Goal: Information Seeking & Learning: Learn about a topic

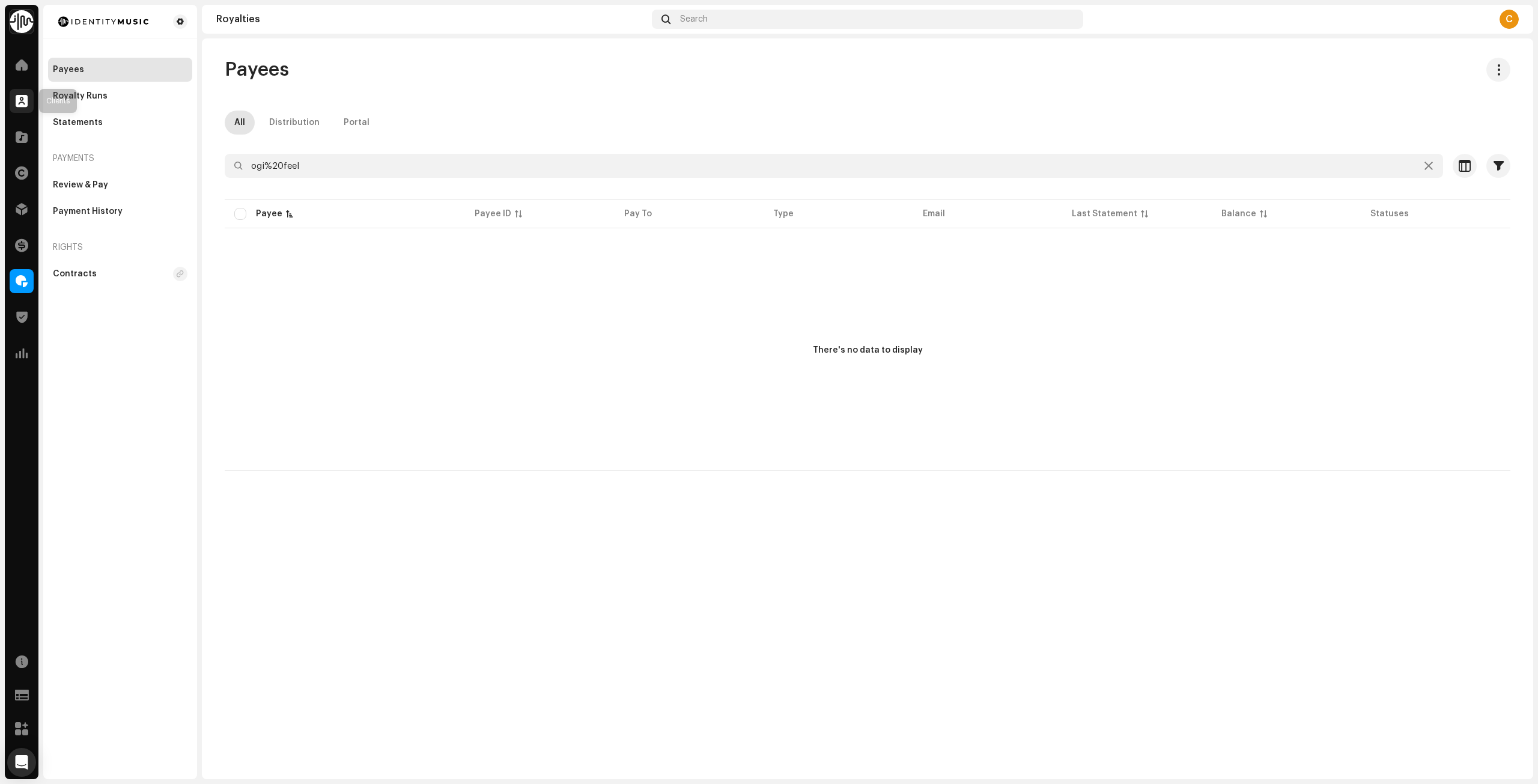
click at [26, 93] on div at bounding box center [21, 101] width 24 height 24
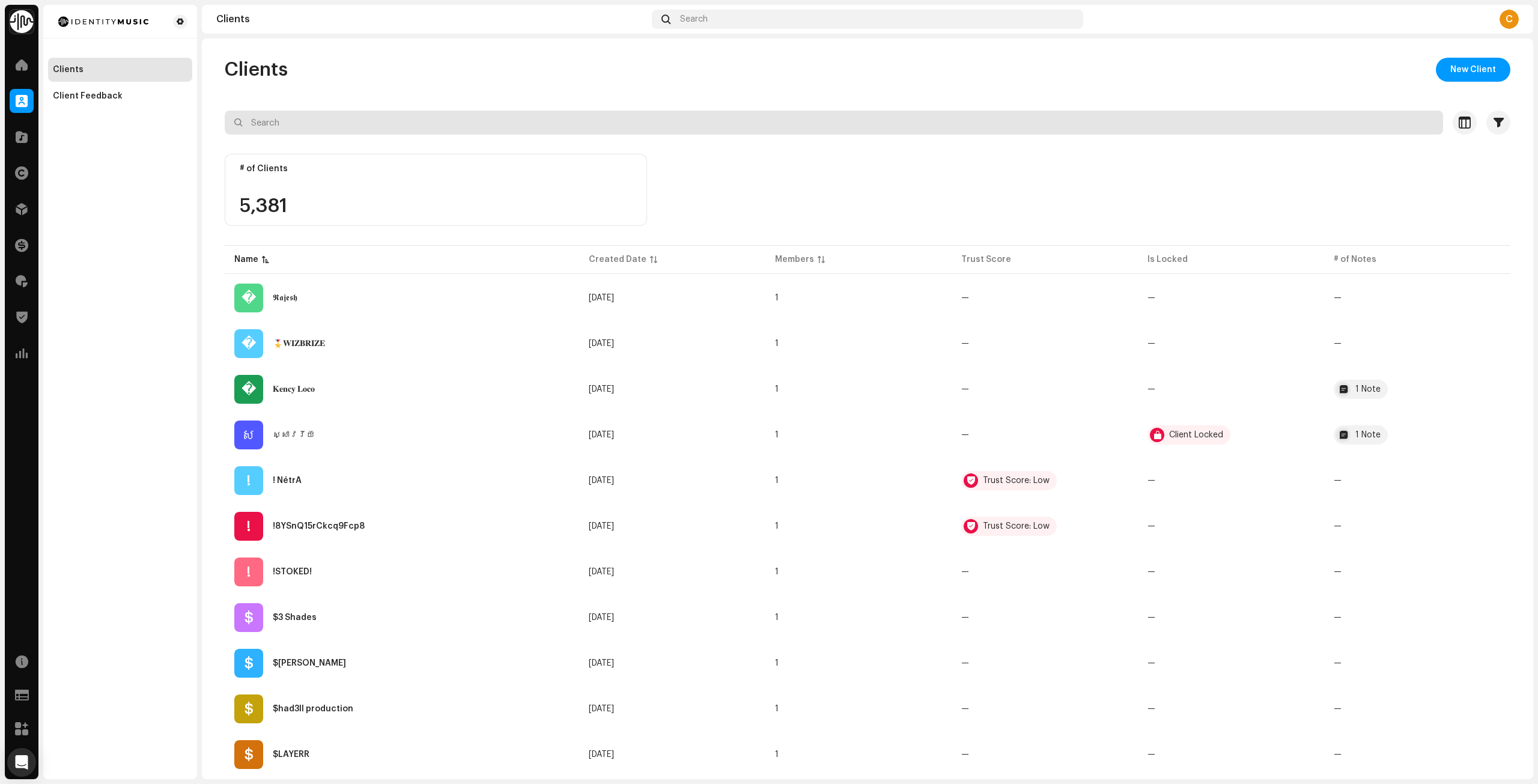
click at [430, 127] on input "text" at bounding box center [833, 122] width 1218 height 24
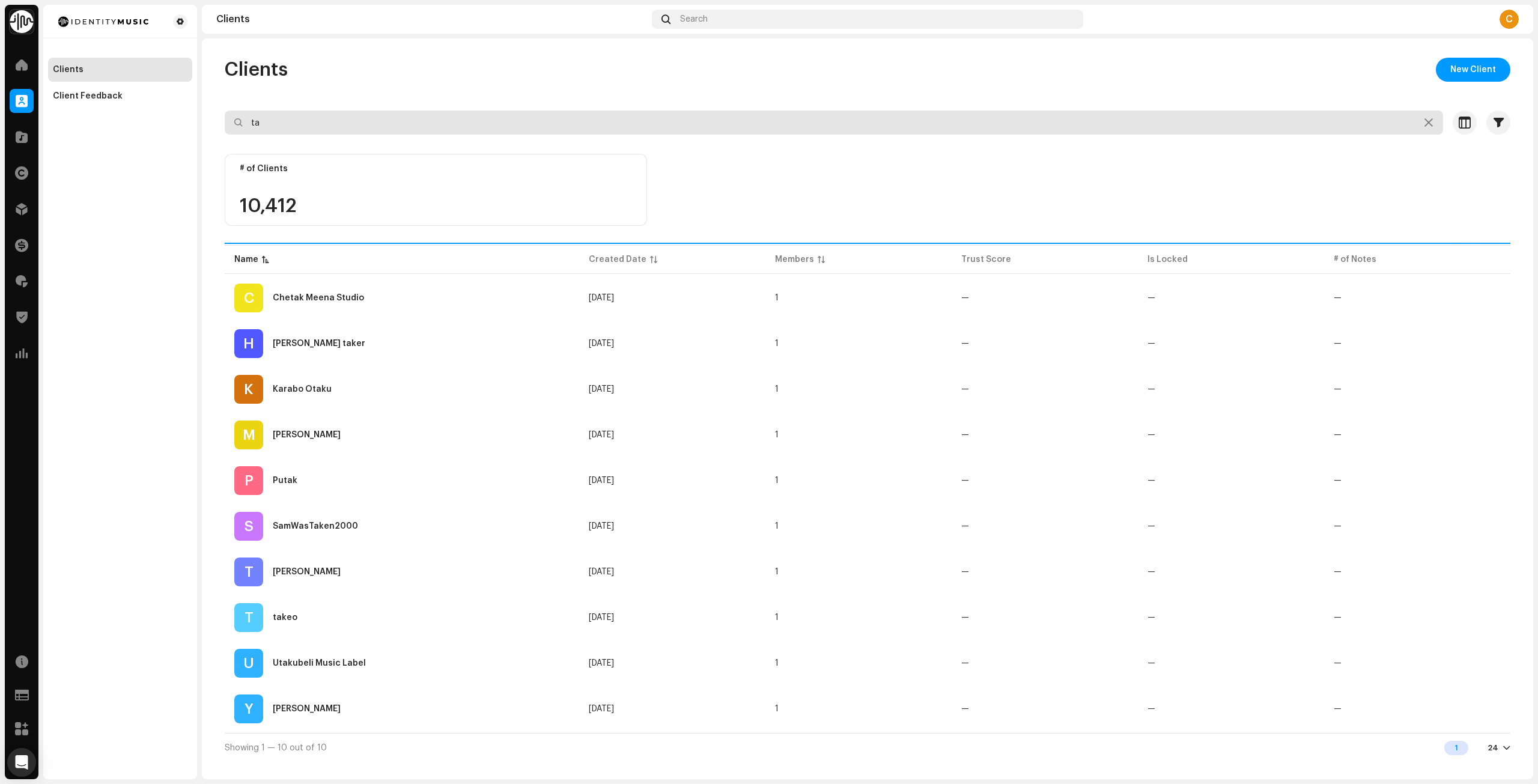
type input "t"
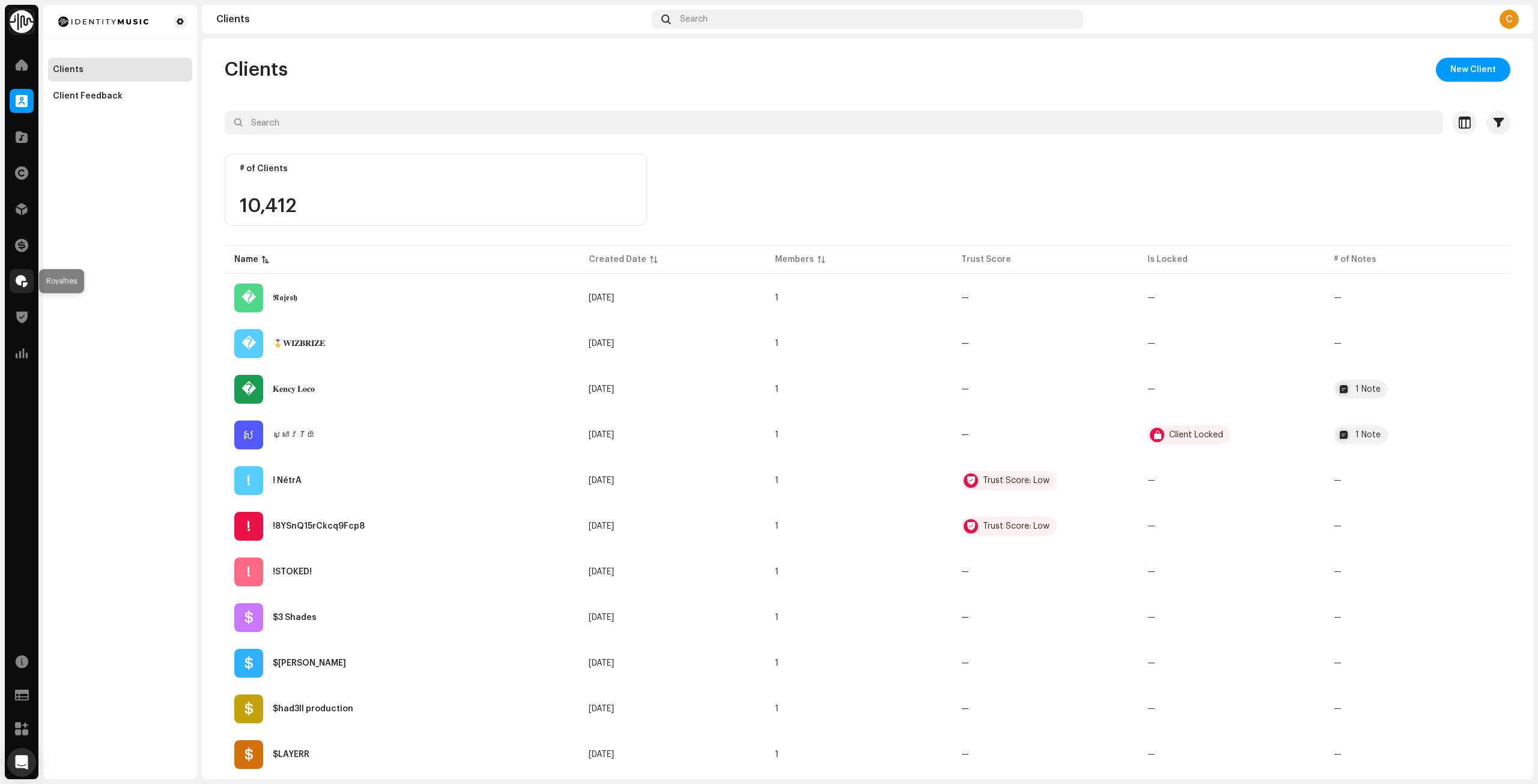
click at [26, 283] on span at bounding box center [22, 281] width 12 height 9
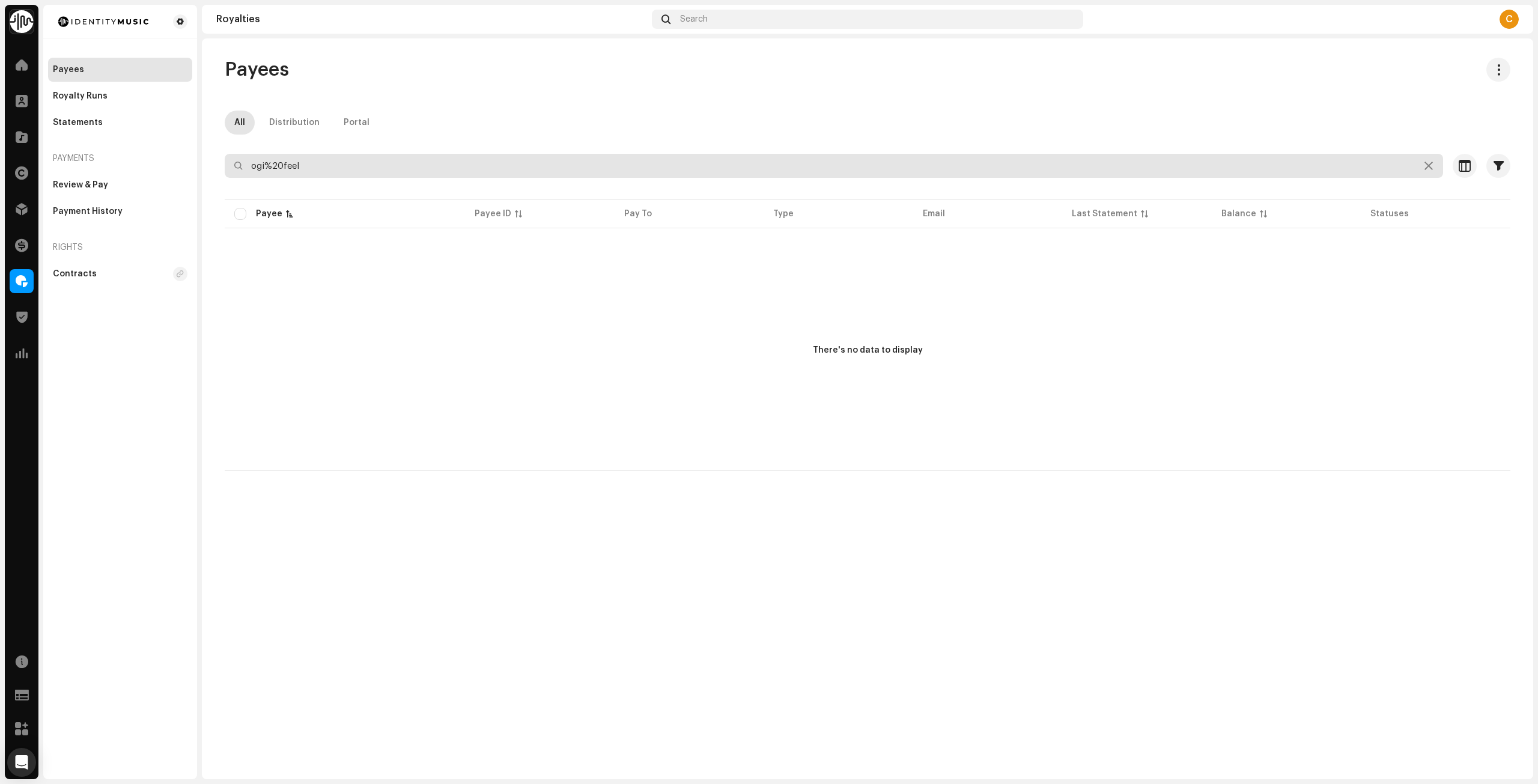
click at [376, 160] on input "ogi%20feel" at bounding box center [833, 166] width 1218 height 24
paste input "[EMAIL_ADDRESS][DOMAIN_NAME]"
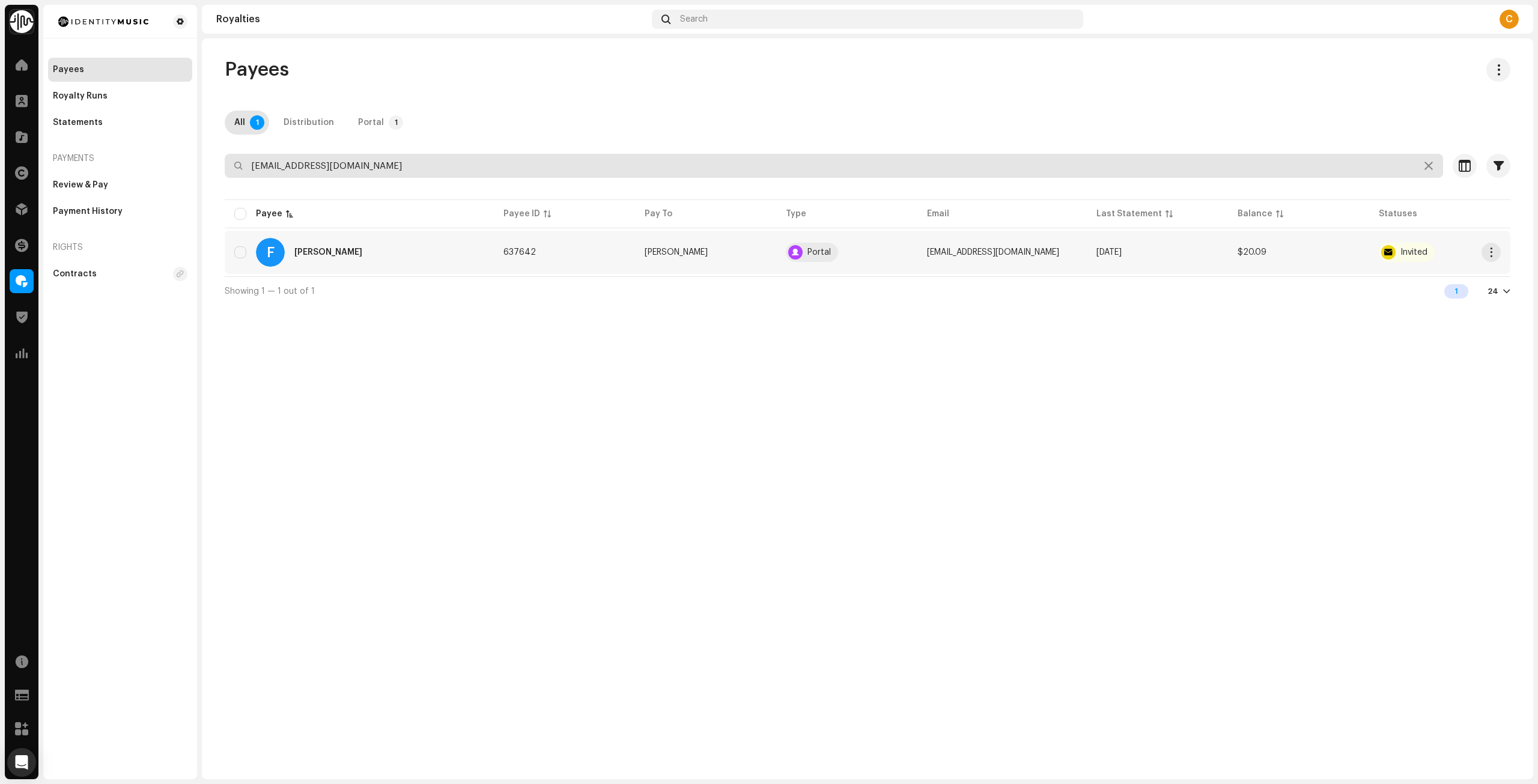
type input "[EMAIL_ADDRESS][DOMAIN_NAME]"
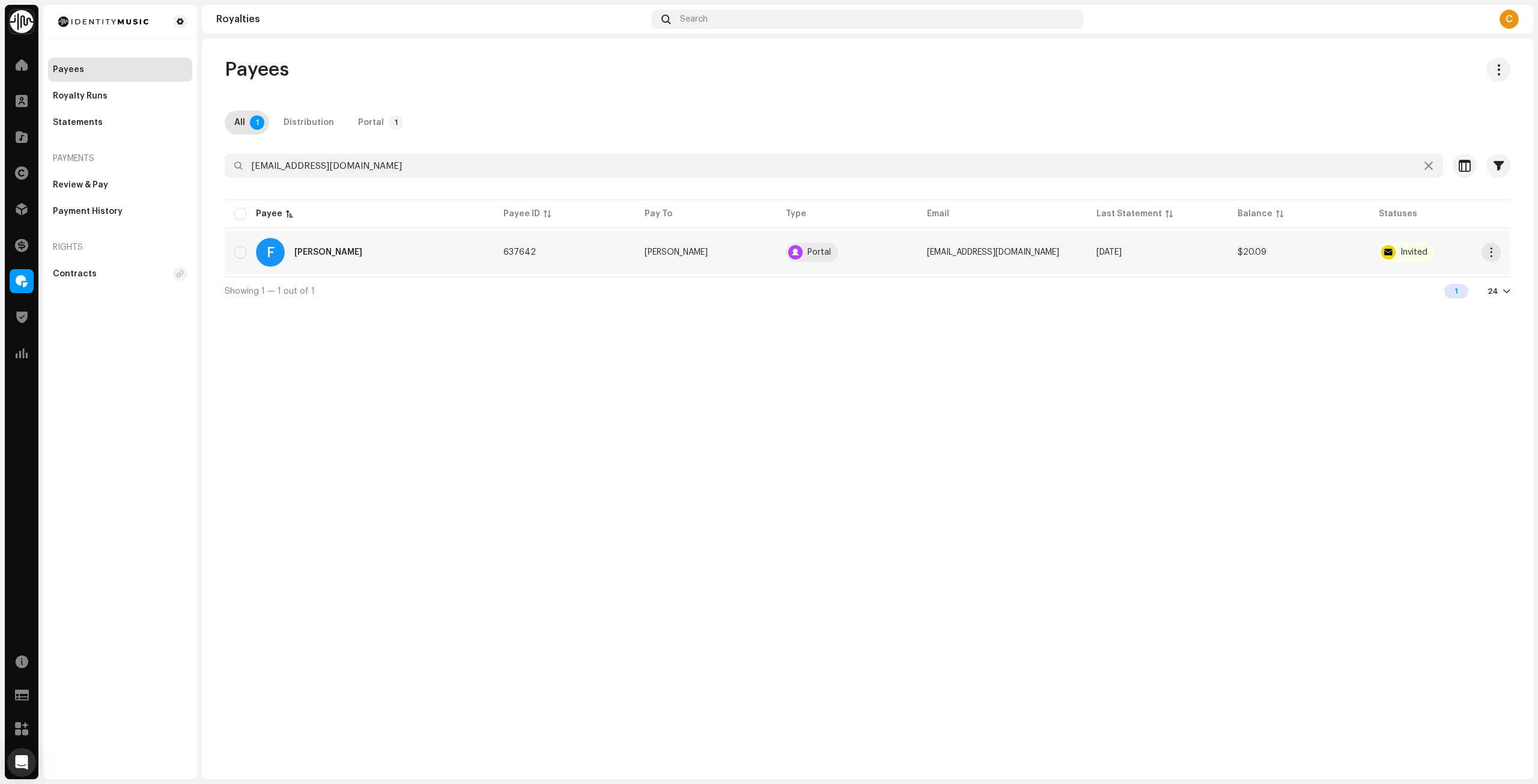
click at [417, 251] on div "F [PERSON_NAME]" at bounding box center [359, 252] width 250 height 29
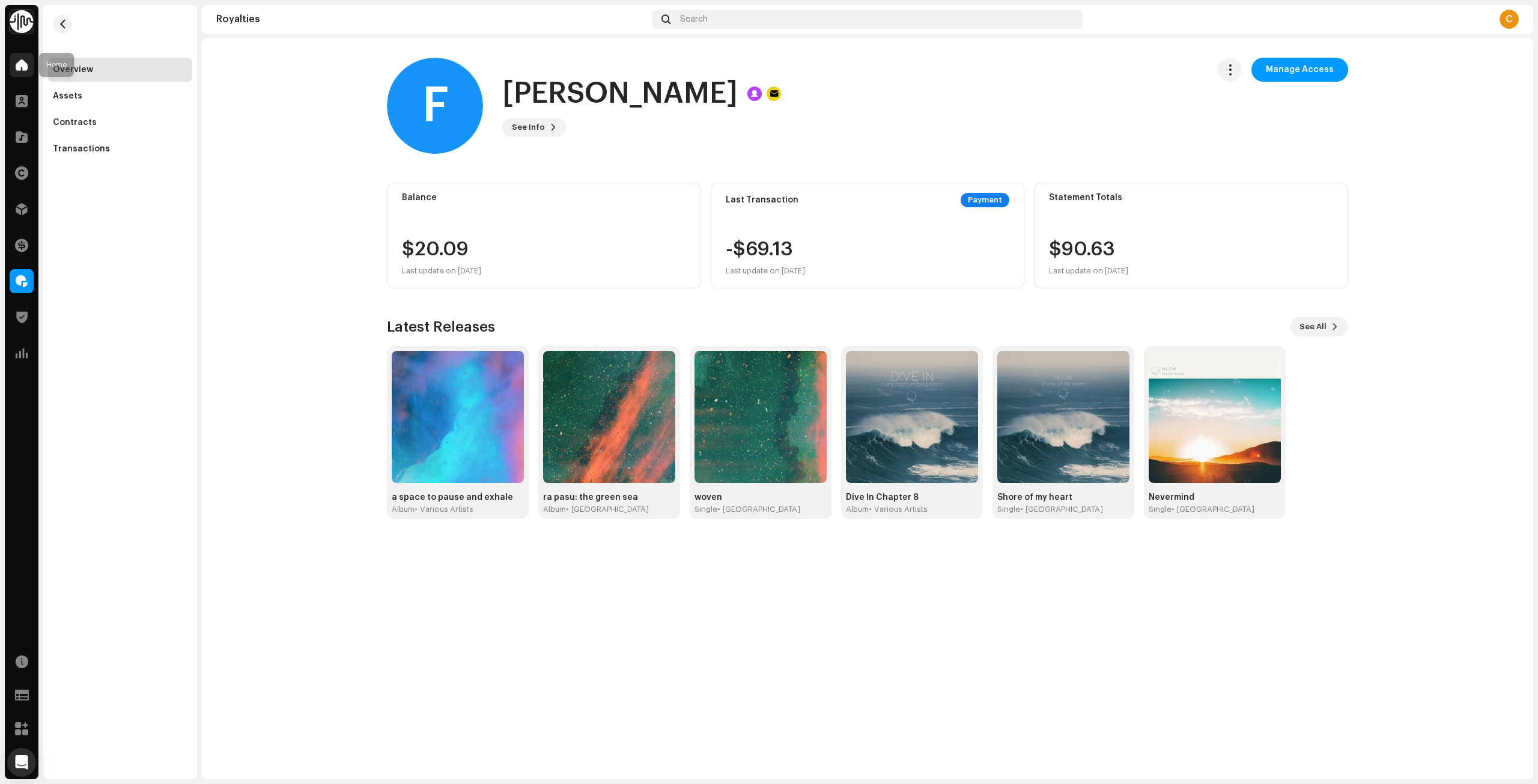
click at [20, 66] on span at bounding box center [22, 65] width 12 height 9
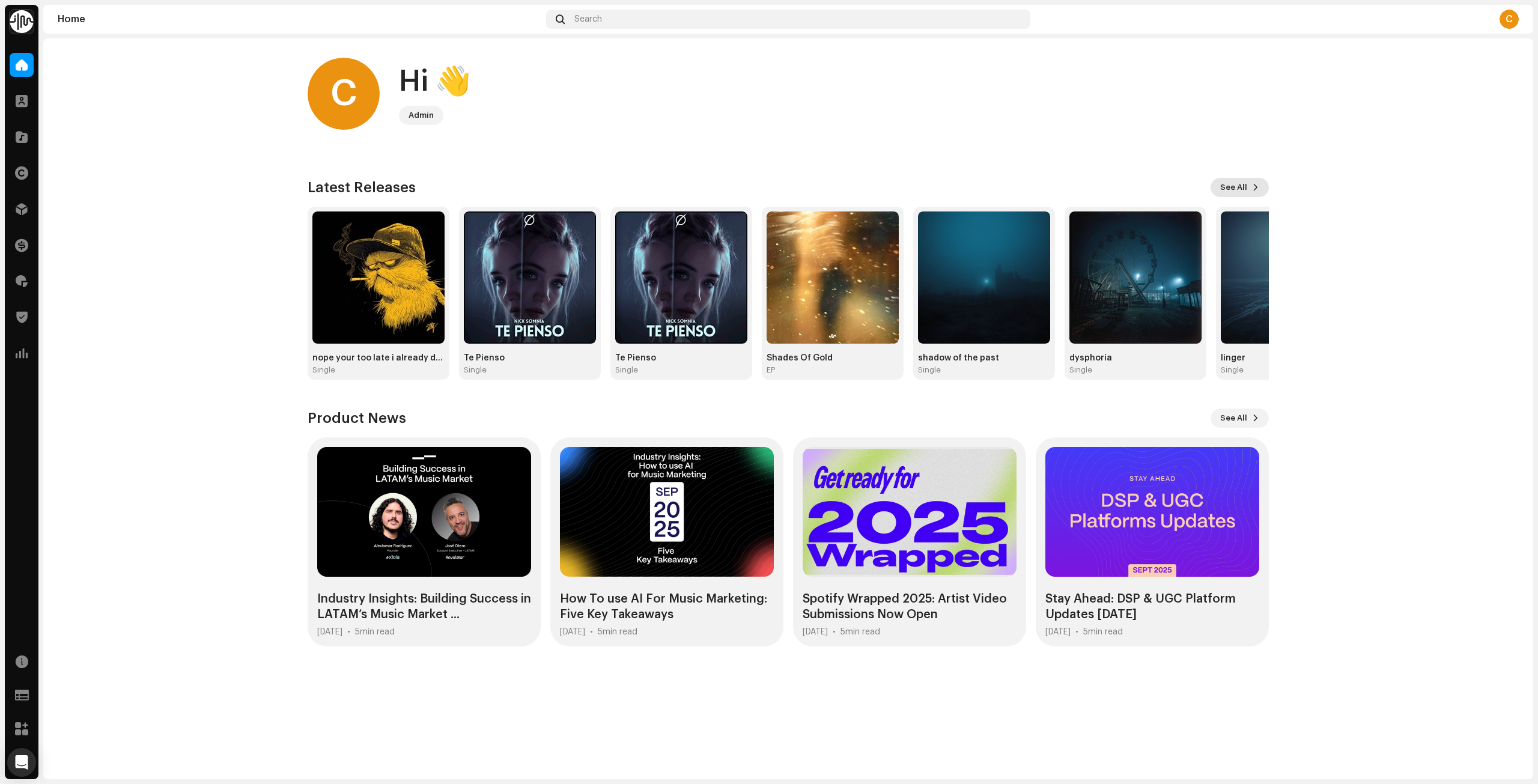
click at [1238, 182] on span "See All" at bounding box center [1234, 187] width 27 height 24
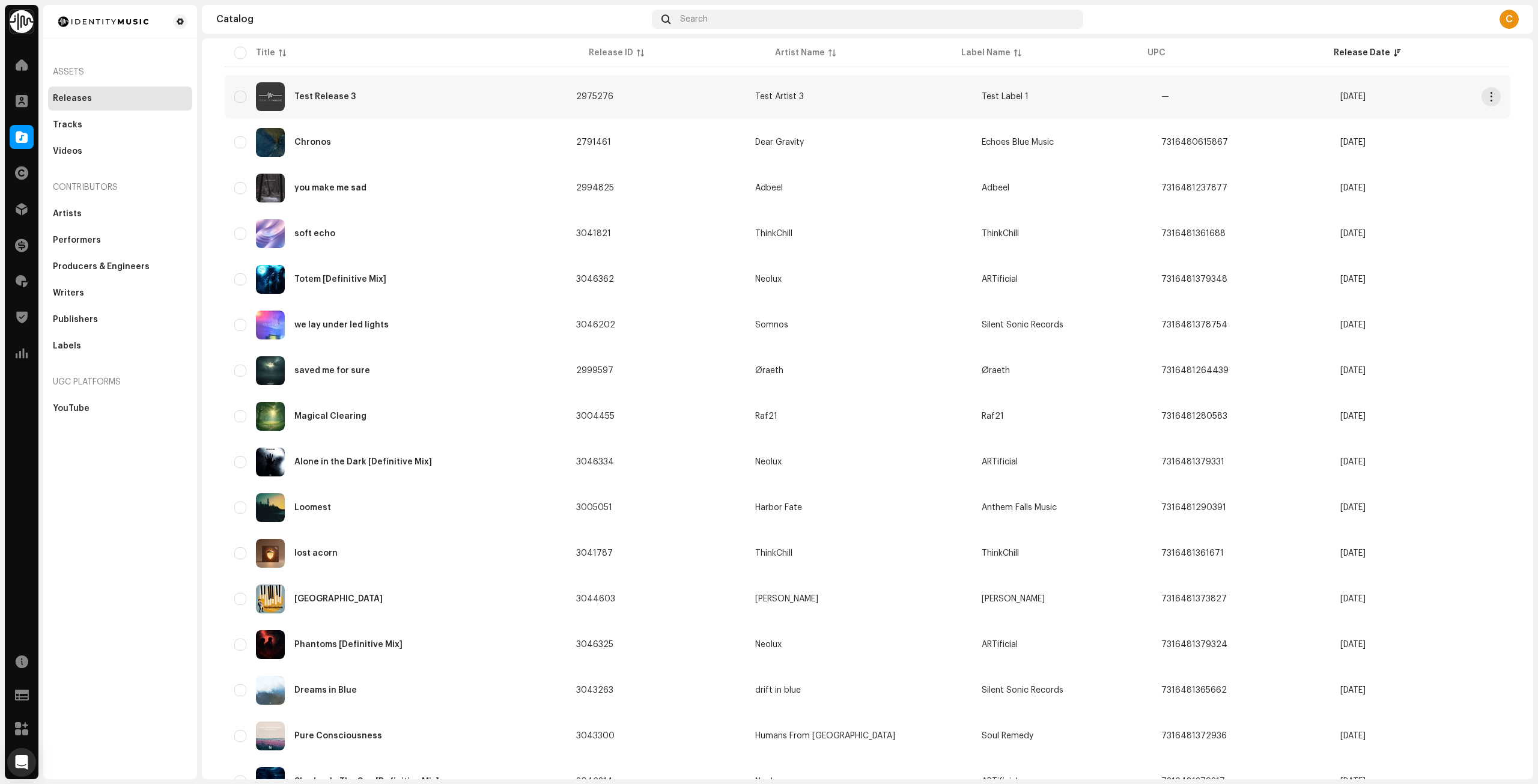
scroll to position [536, 0]
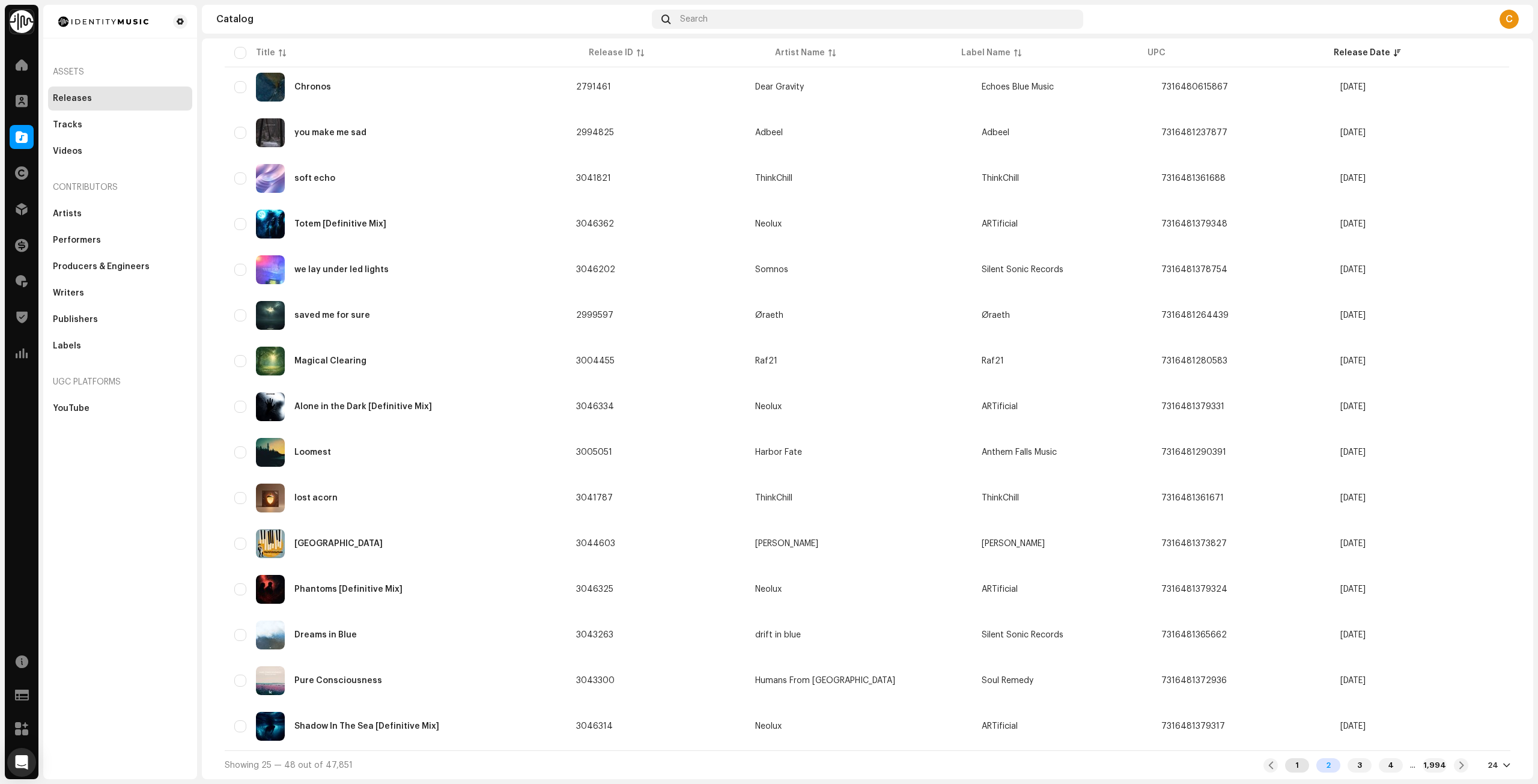
click at [1293, 765] on div "1" at bounding box center [1297, 765] width 24 height 15
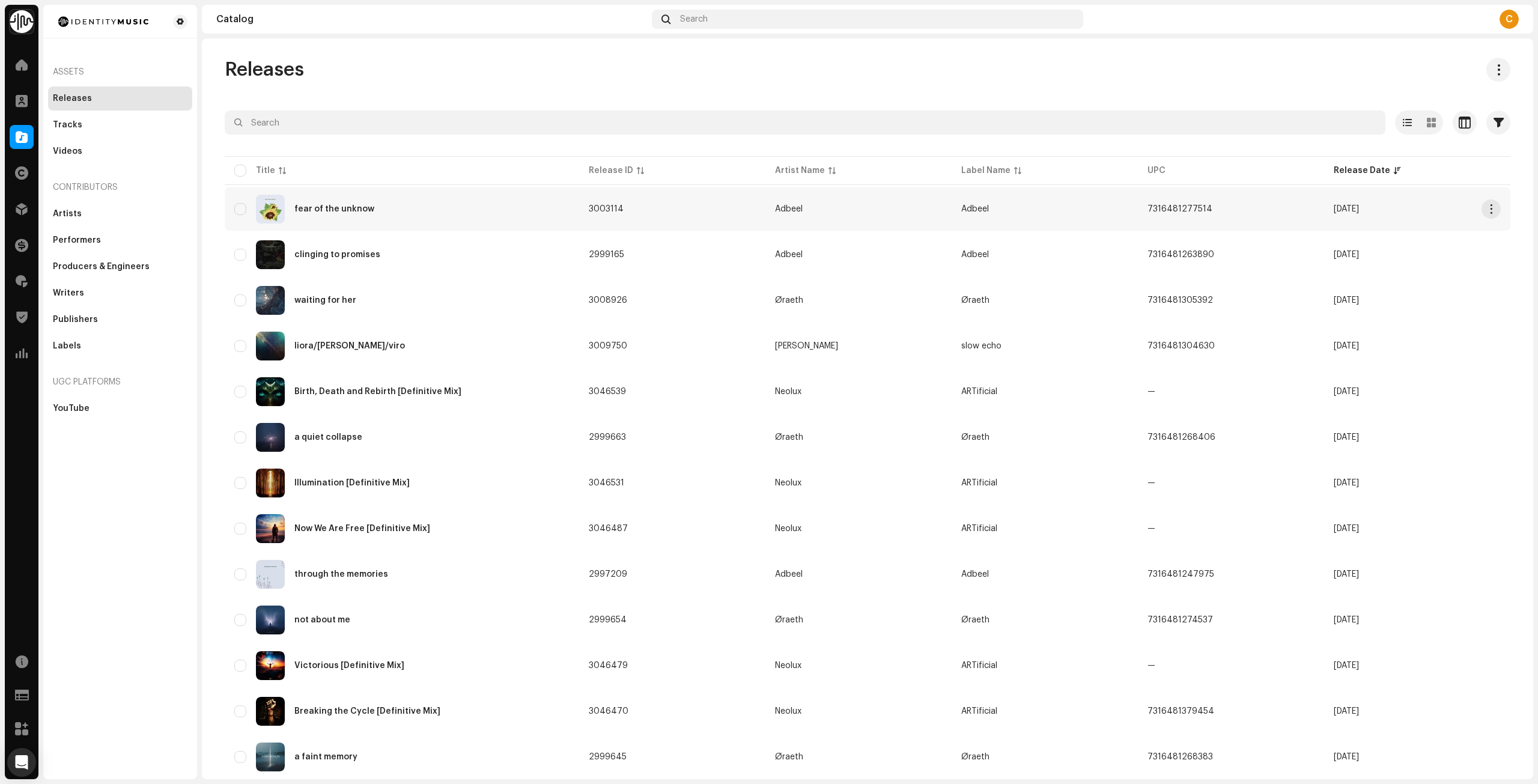
click at [733, 211] on td "3003114" at bounding box center [672, 209] width 187 height 43
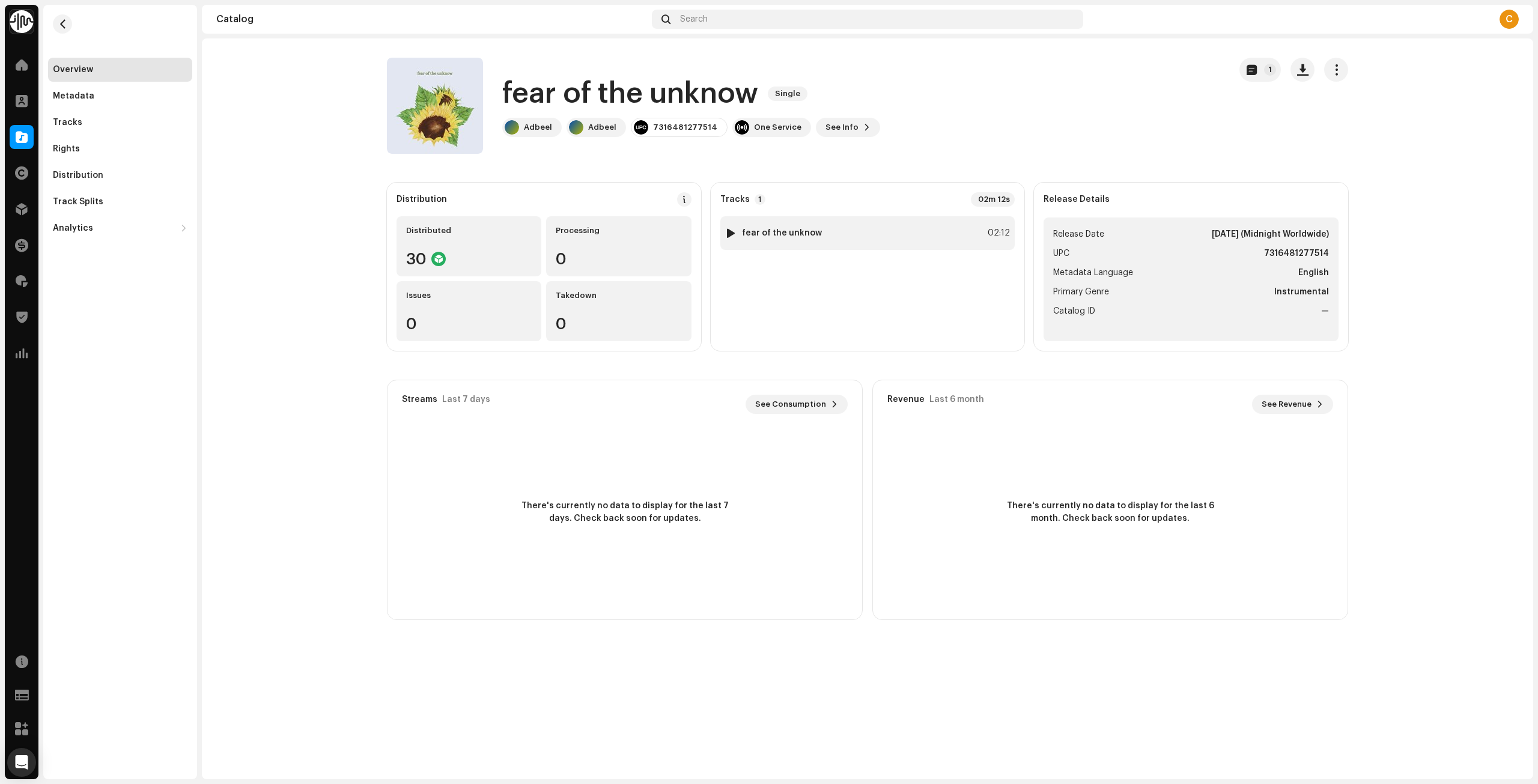
click at [730, 231] on div at bounding box center [731, 233] width 9 height 9
click at [63, 29] on button "button" at bounding box center [62, 24] width 19 height 19
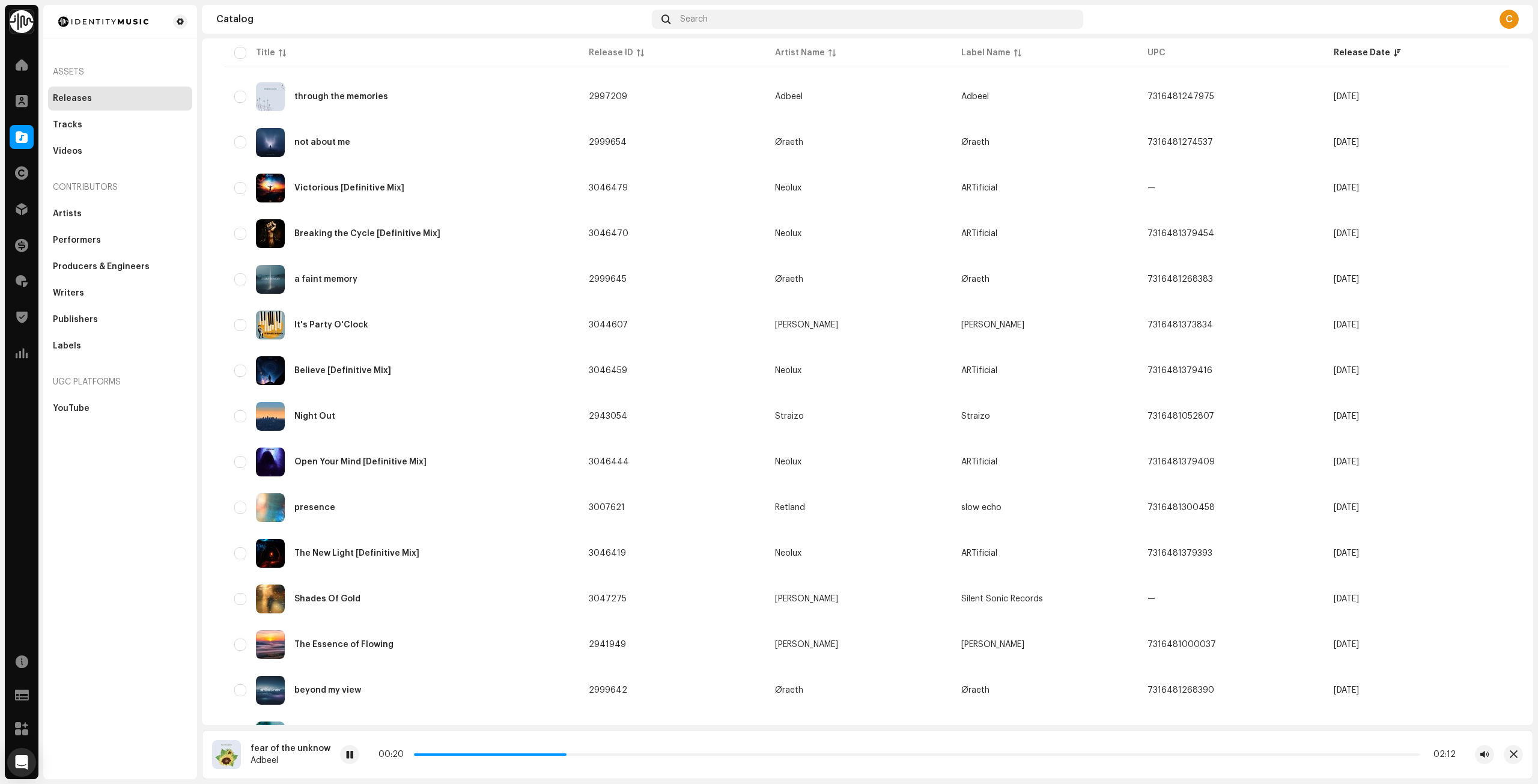
scroll to position [590, 0]
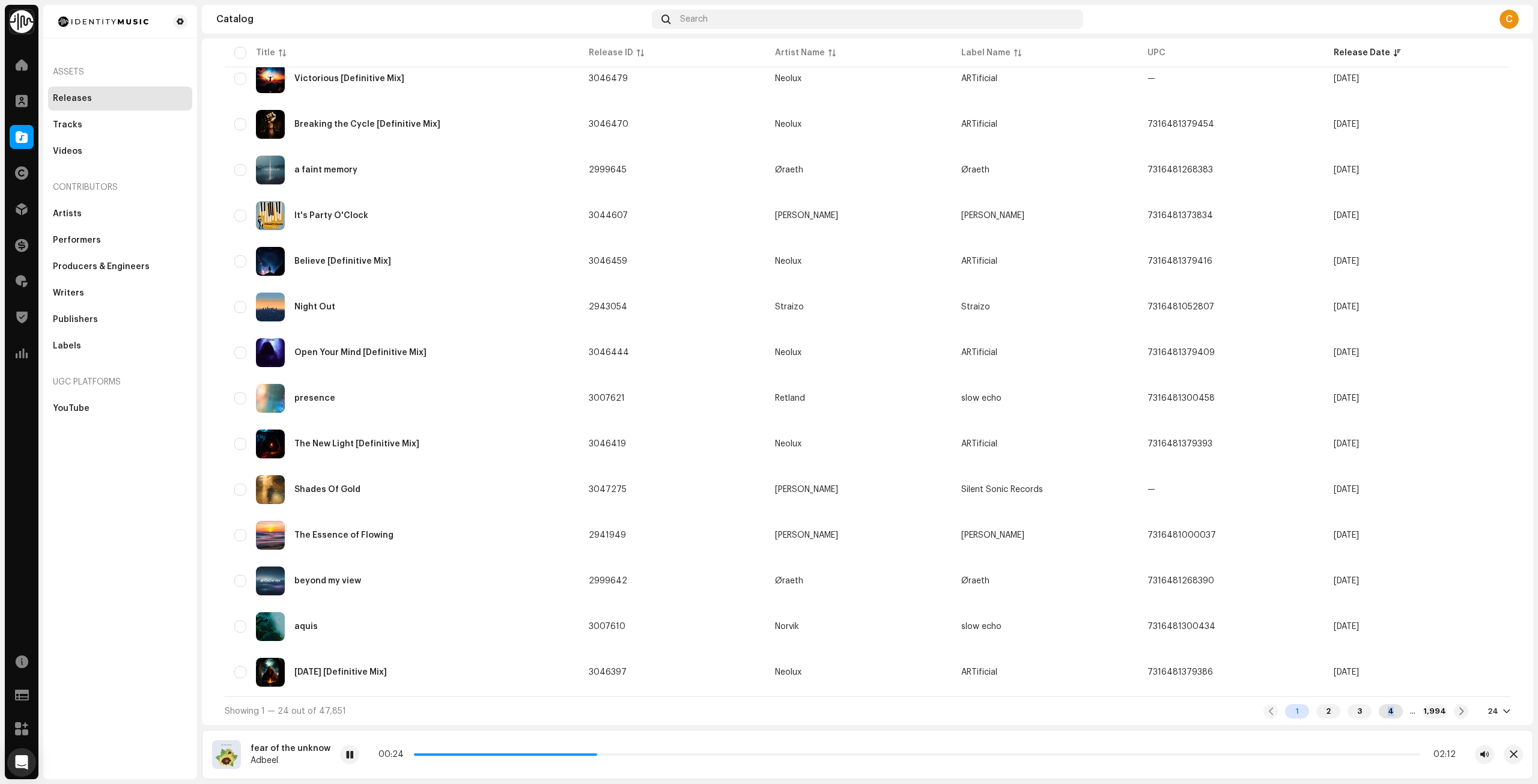
click at [1382, 712] on div "4" at bounding box center [1391, 710] width 24 height 15
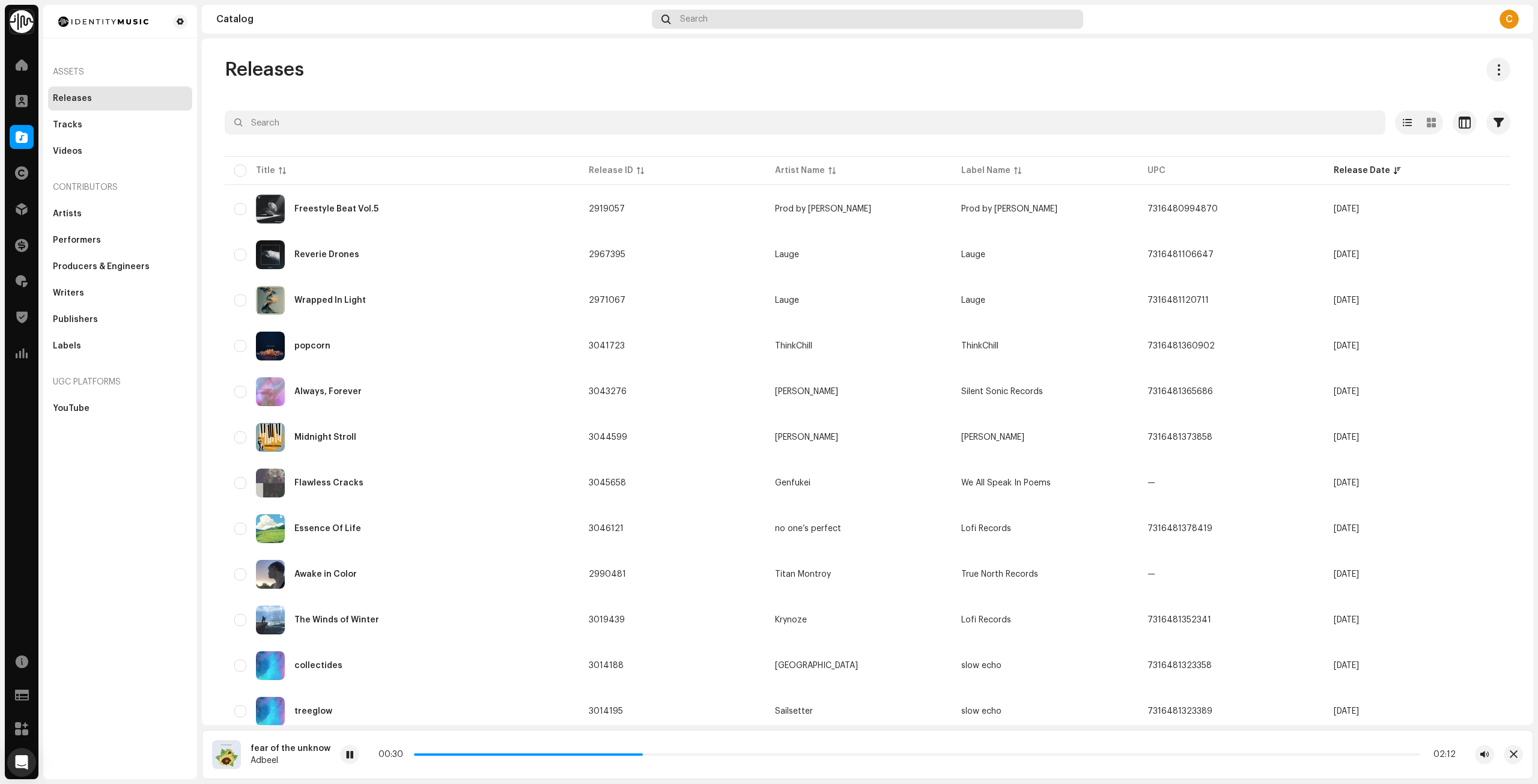
click at [787, 22] on div "Search" at bounding box center [867, 19] width 431 height 19
click at [12, 67] on div at bounding box center [21, 64] width 24 height 24
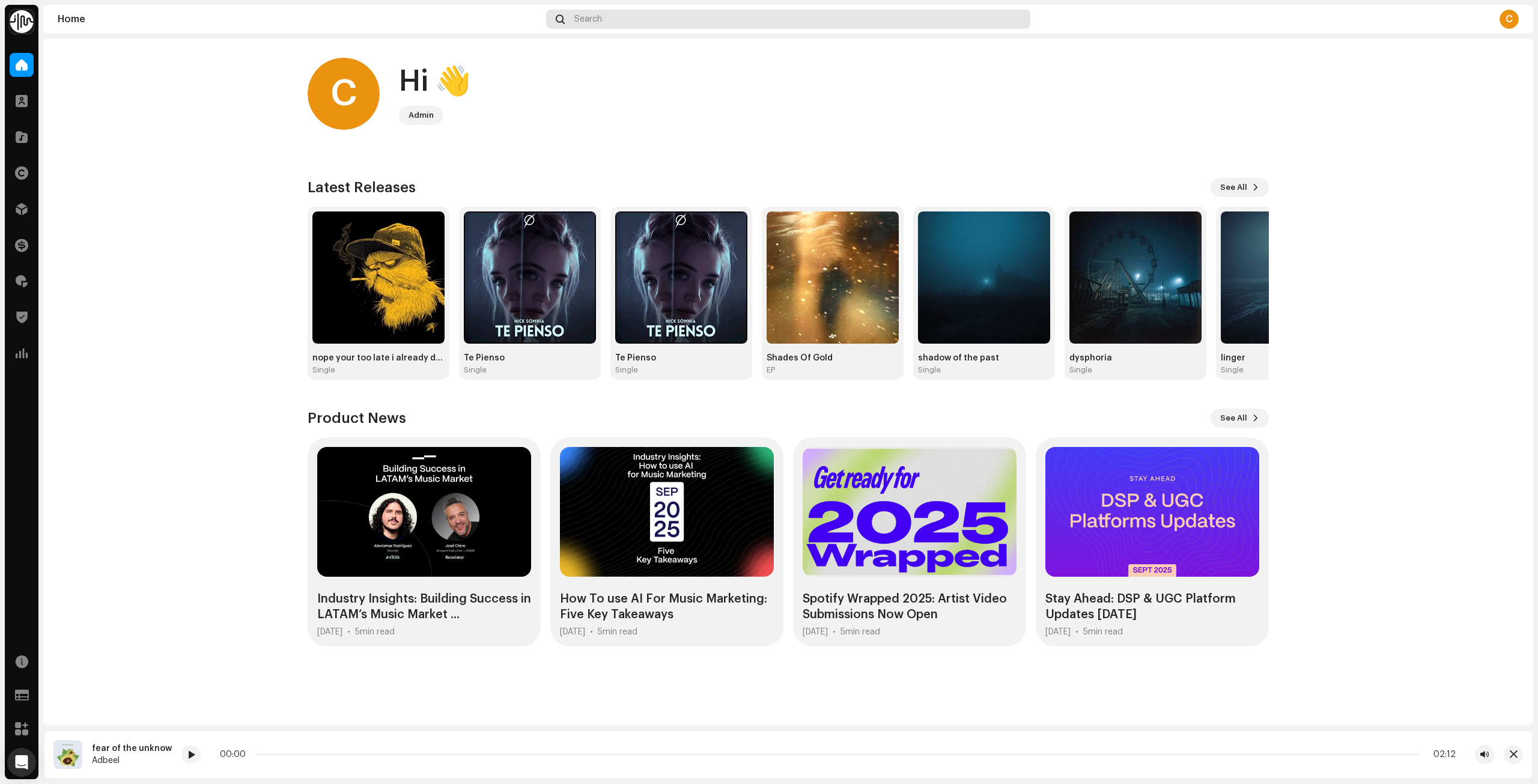
click at [623, 21] on div "Search" at bounding box center [788, 19] width 484 height 19
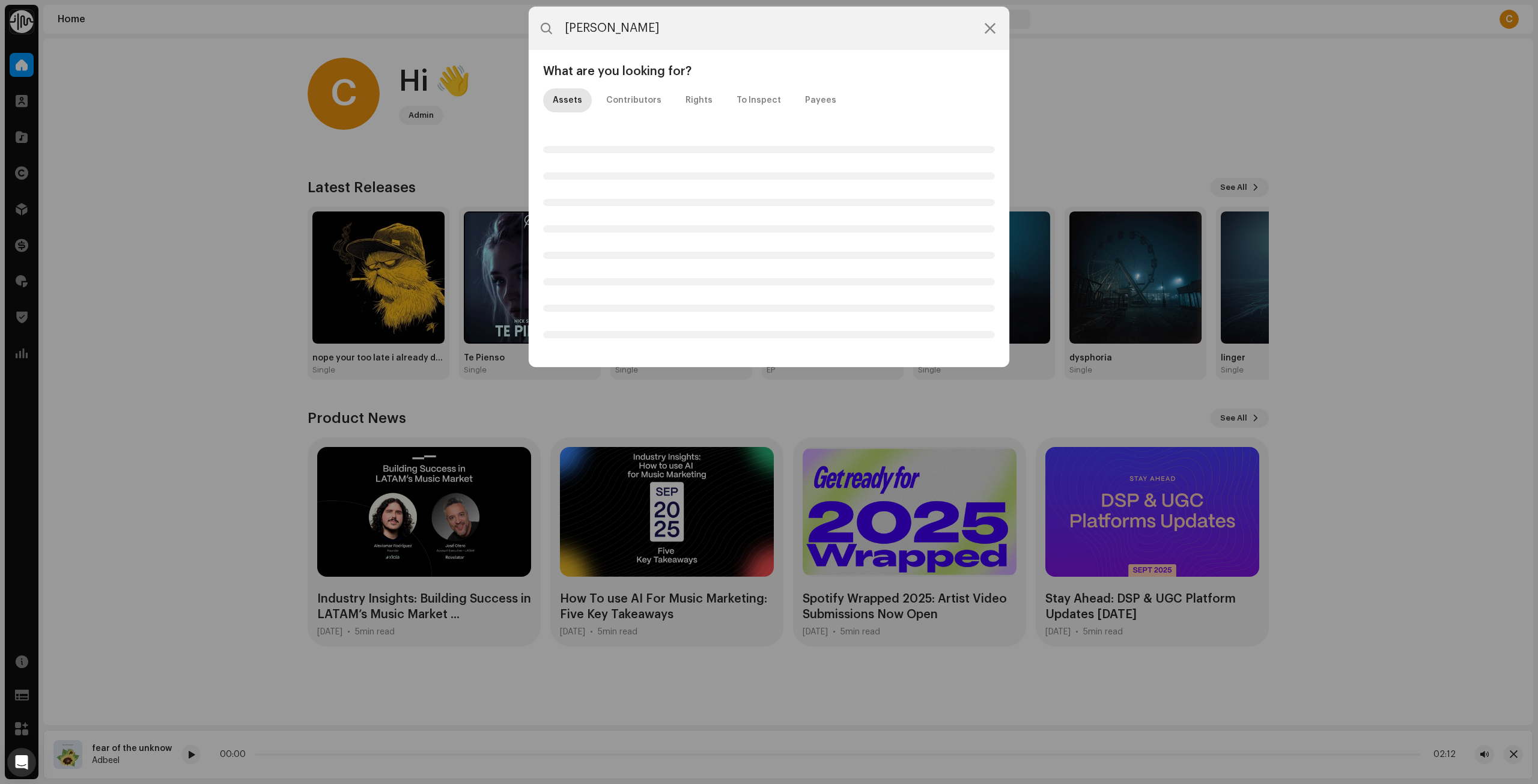
type input "[PERSON_NAME]"
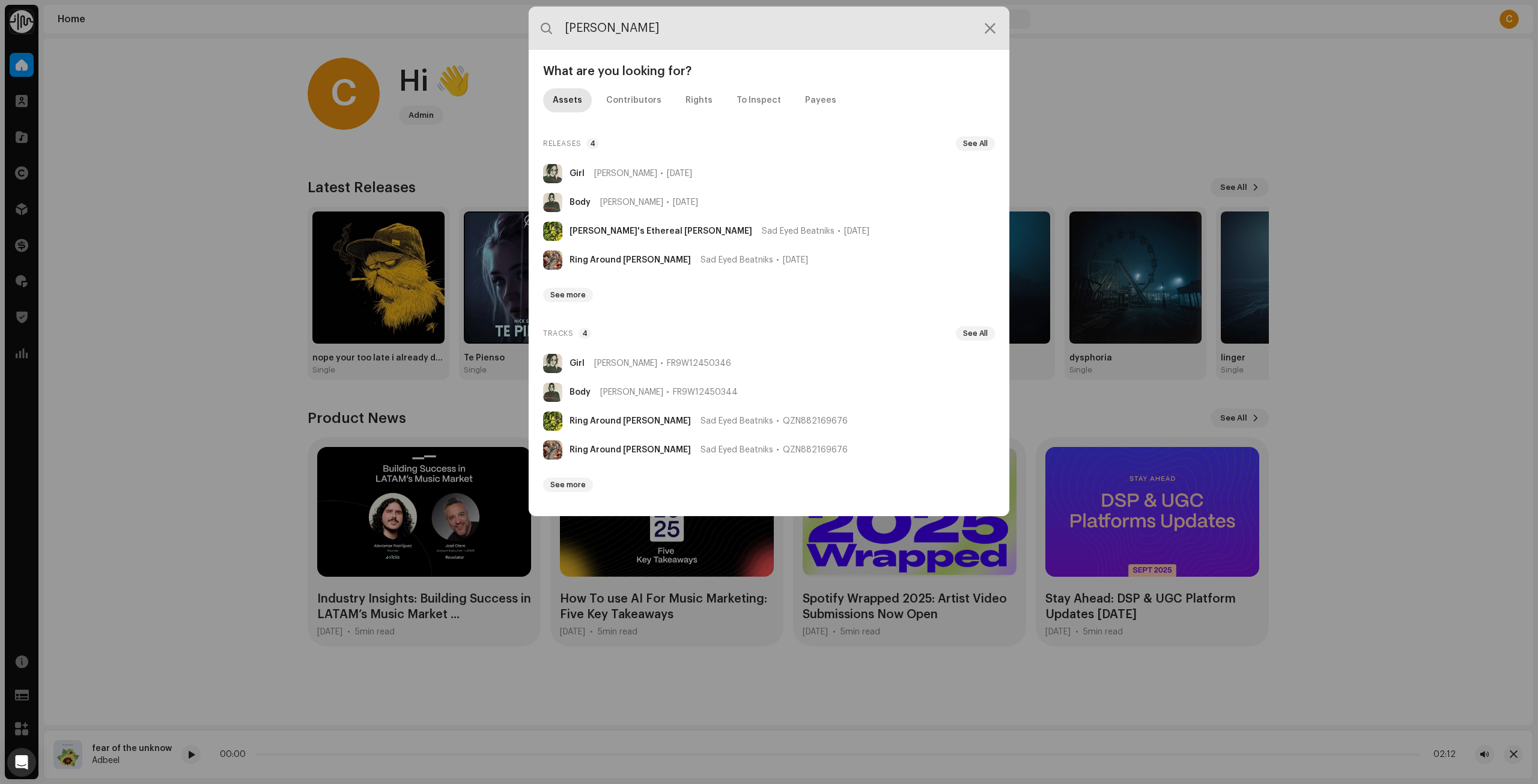
click at [248, 242] on div "[PERSON_NAME] What are you looking for? Assets Contributors Rights To Inspect P…" at bounding box center [769, 392] width 1538 height 784
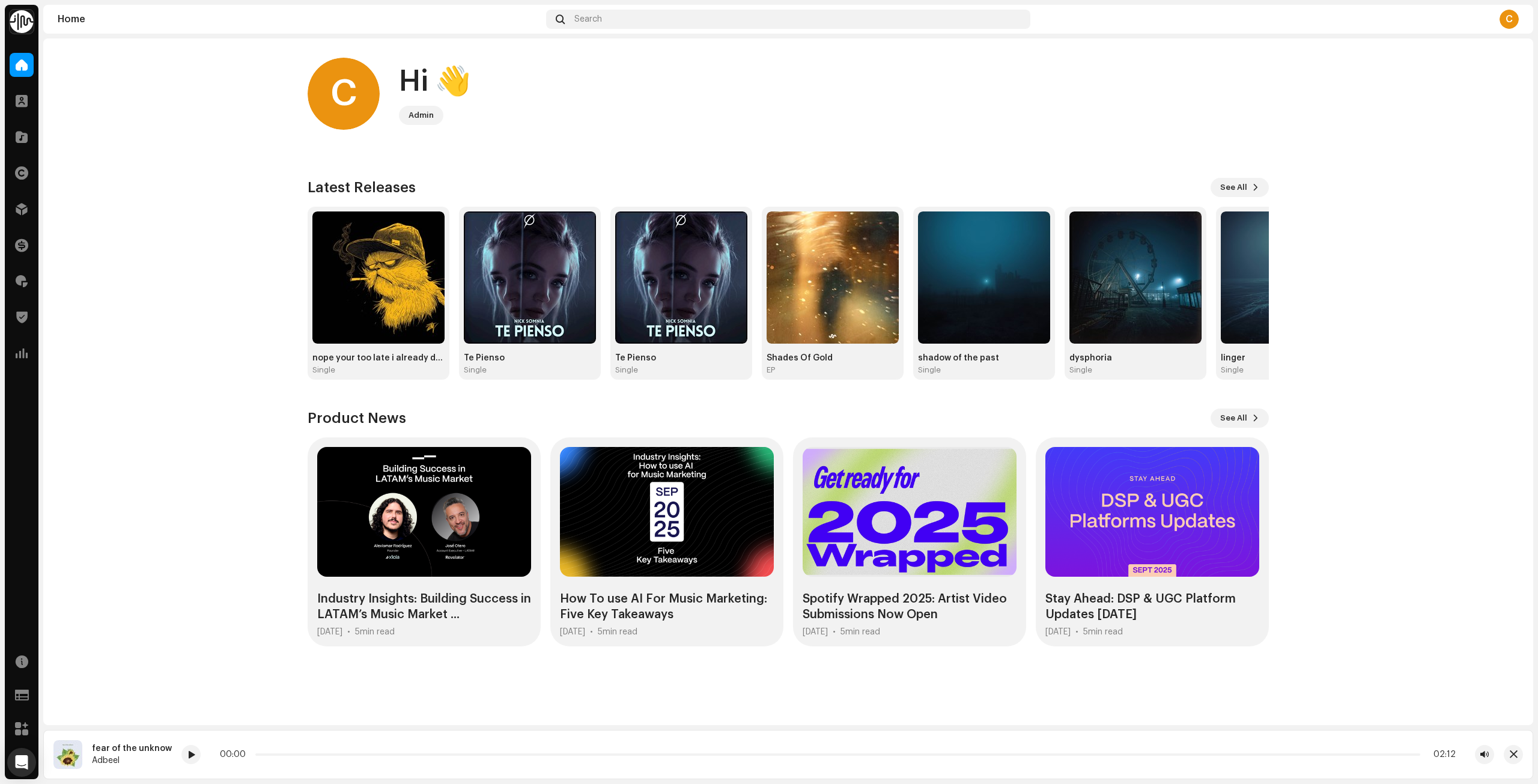
click at [636, 30] on div "Home Search C" at bounding box center [788, 19] width 1490 height 29
